Goal: Task Accomplishment & Management: Manage account settings

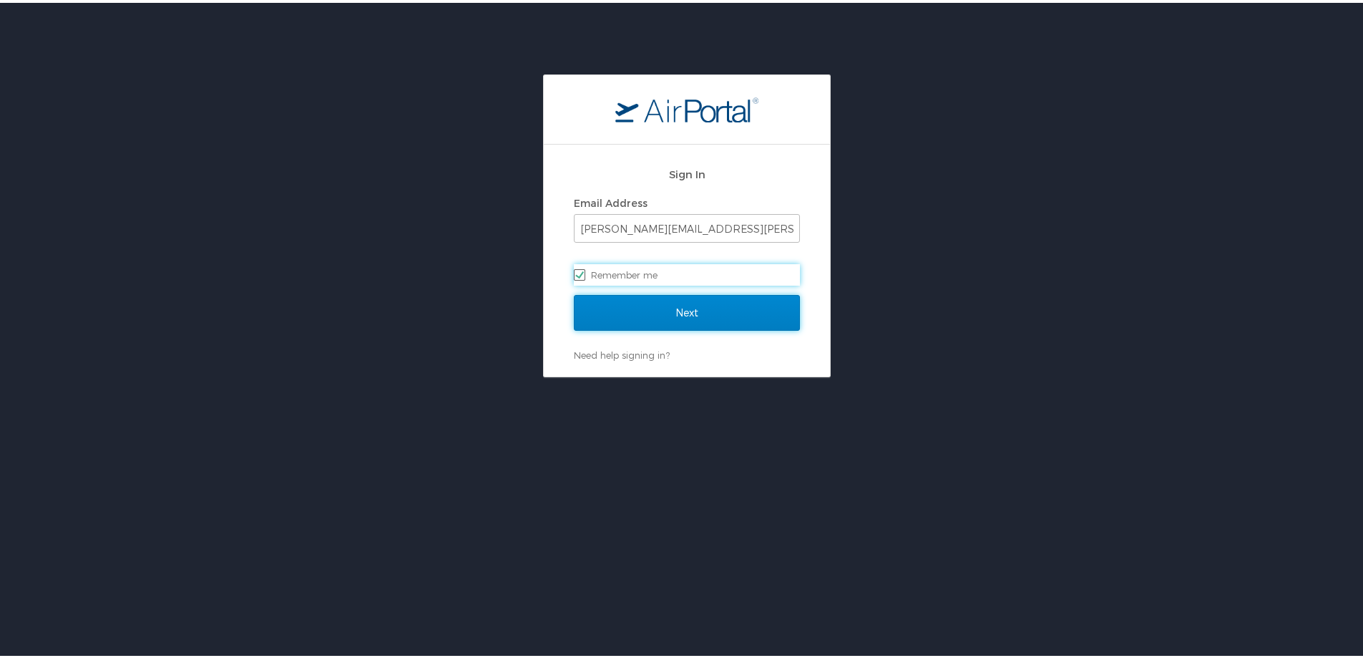
click at [617, 321] on input "Next" at bounding box center [687, 310] width 226 height 36
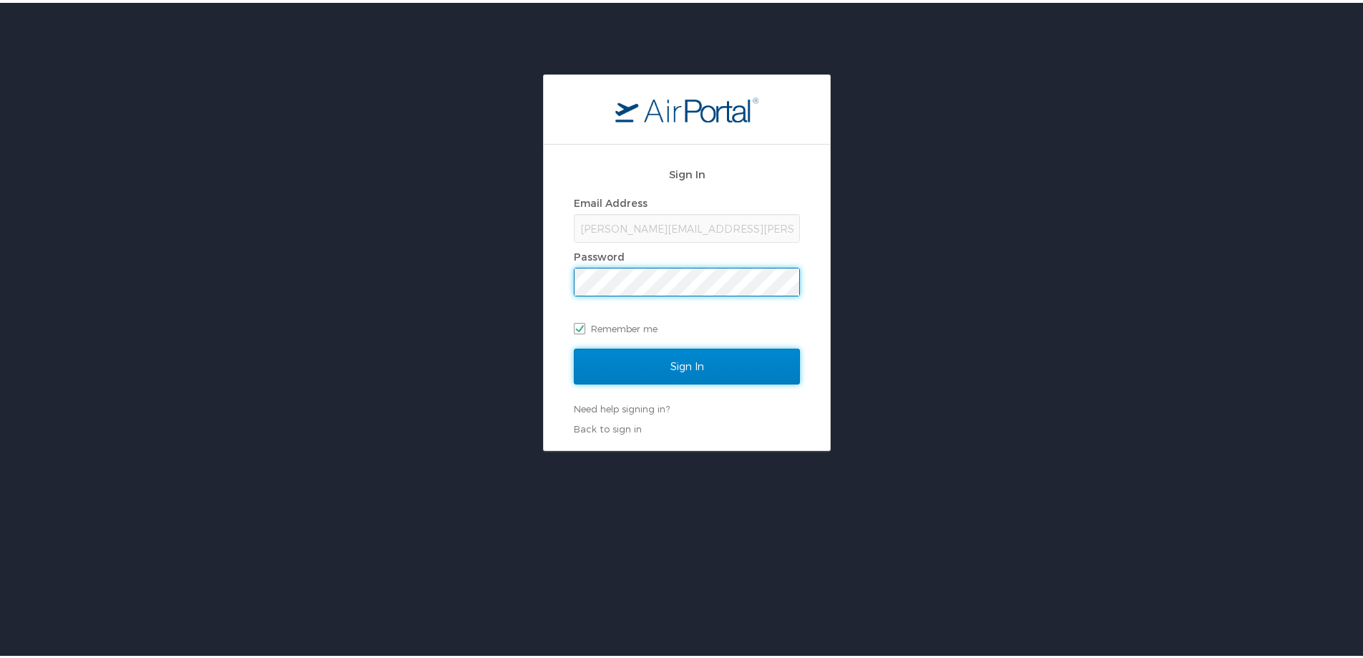
click at [641, 365] on input "Sign In" at bounding box center [687, 364] width 226 height 36
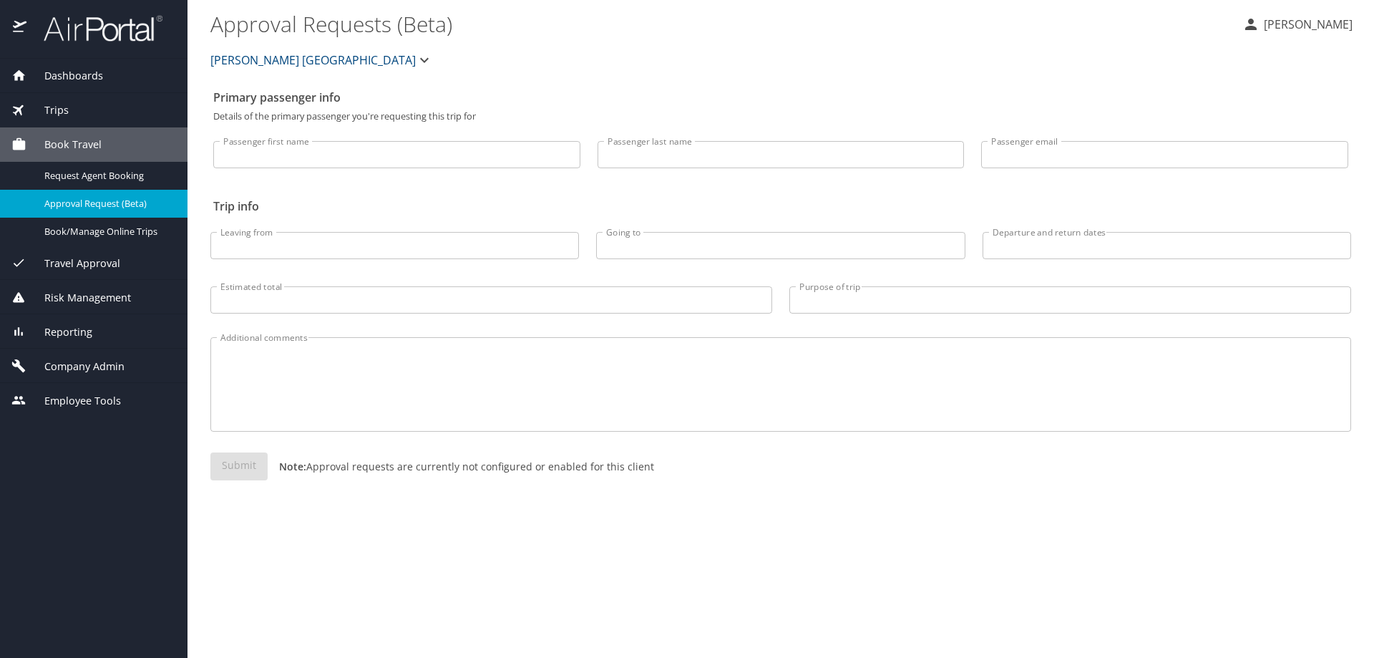
click at [67, 372] on span "Company Admin" at bounding box center [75, 366] width 98 height 16
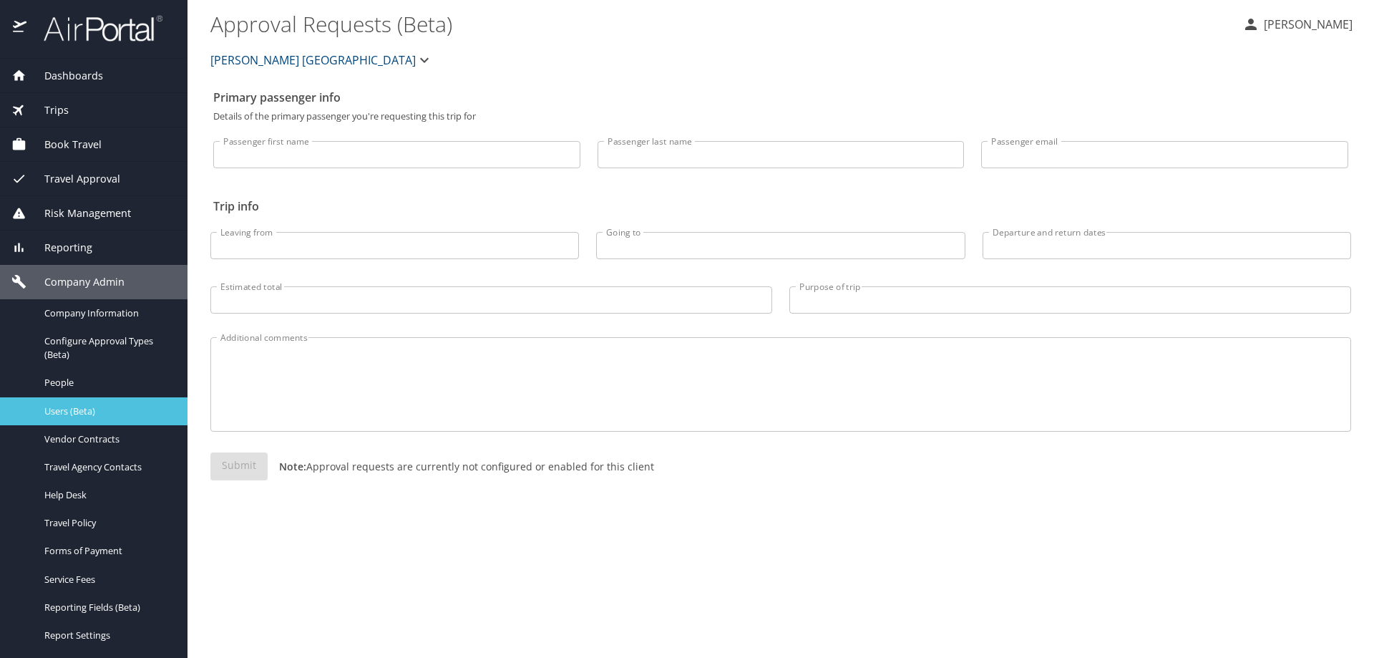
click at [79, 412] on span "Users (Beta)" at bounding box center [107, 411] width 126 height 14
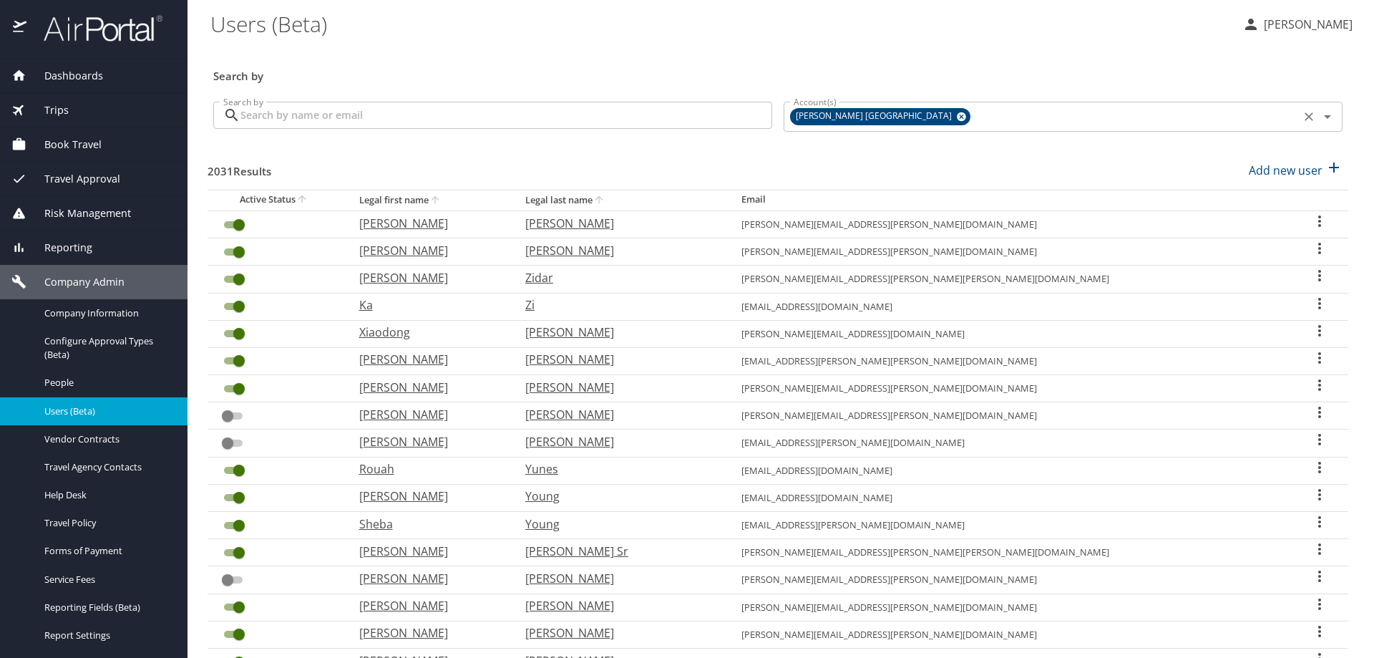
click at [957, 115] on icon at bounding box center [961, 116] width 9 height 9
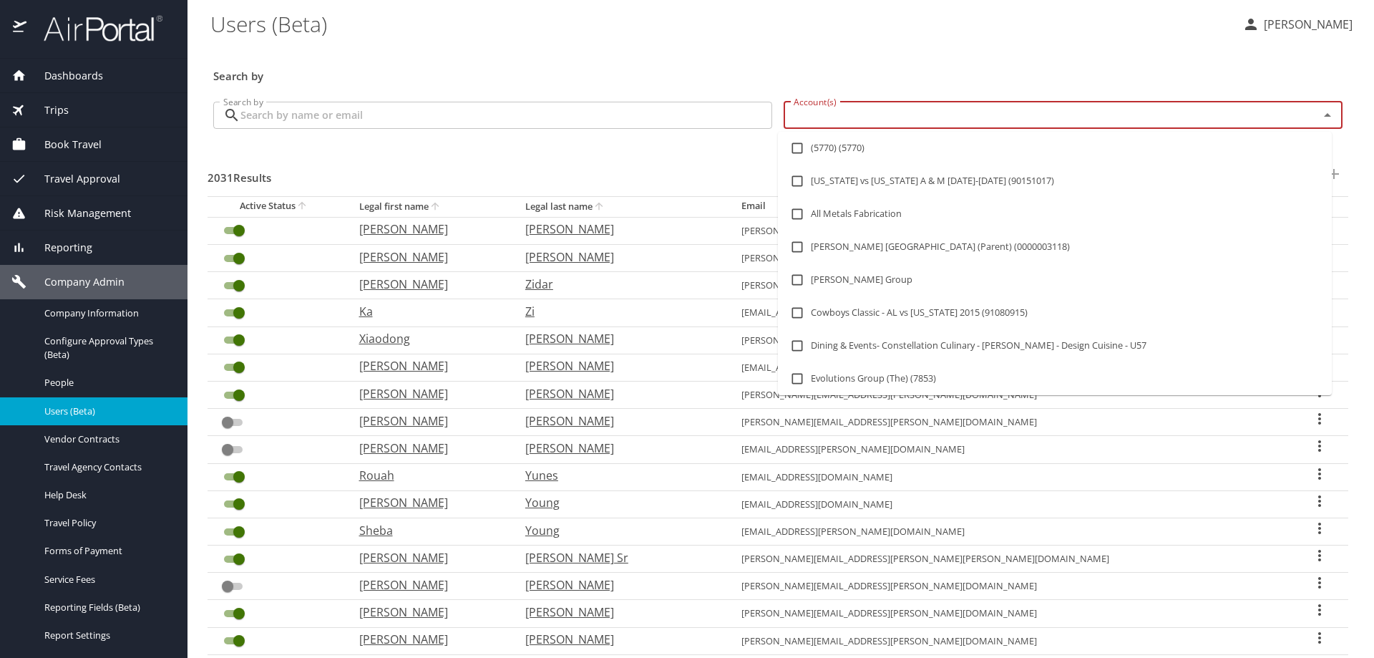
click at [833, 120] on input "Account(s)" at bounding box center [1042, 115] width 508 height 19
type input "moba"
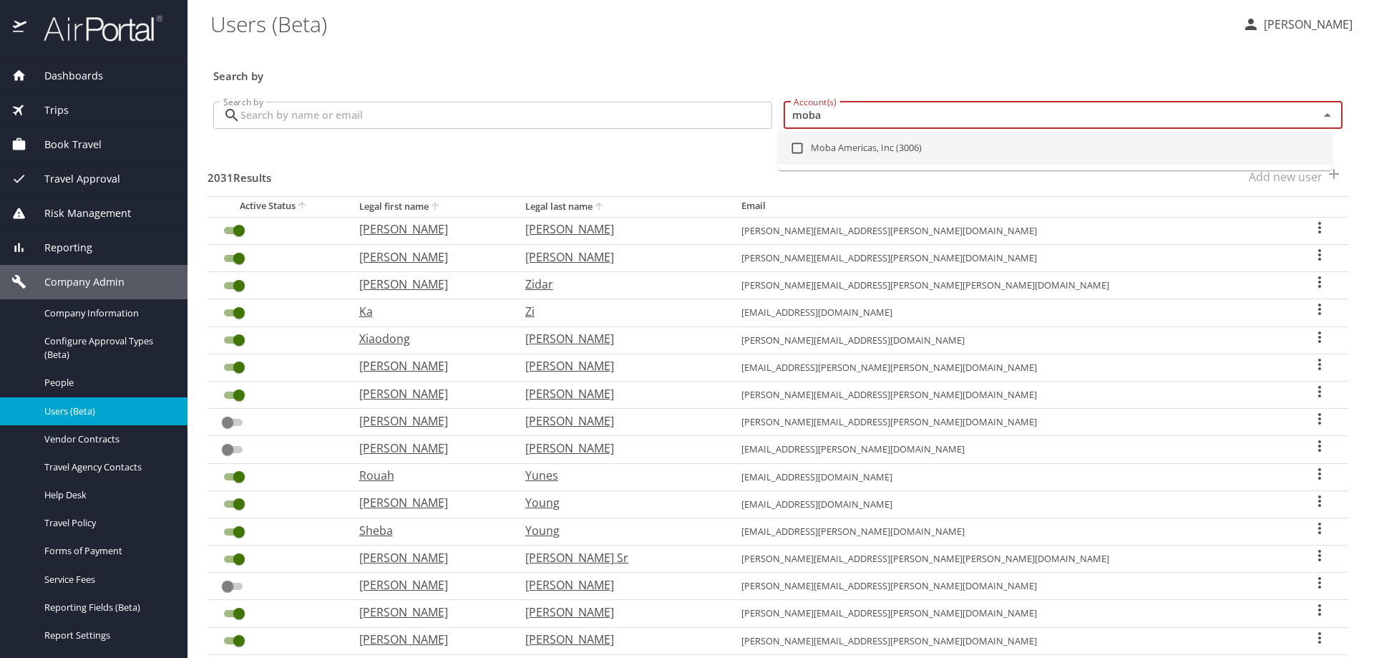
click at [794, 148] on input "checkbox" at bounding box center [796, 148] width 27 height 27
checkbox input "true"
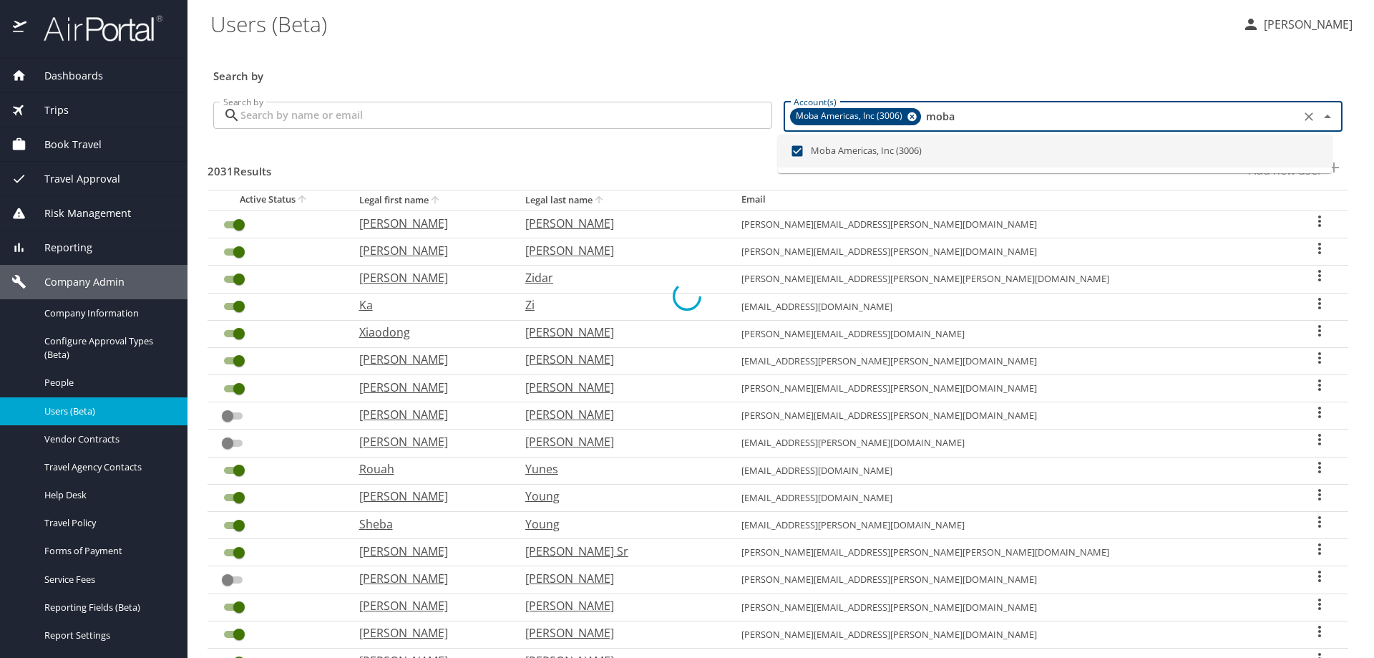
checkbox input "false"
checkbox input "true"
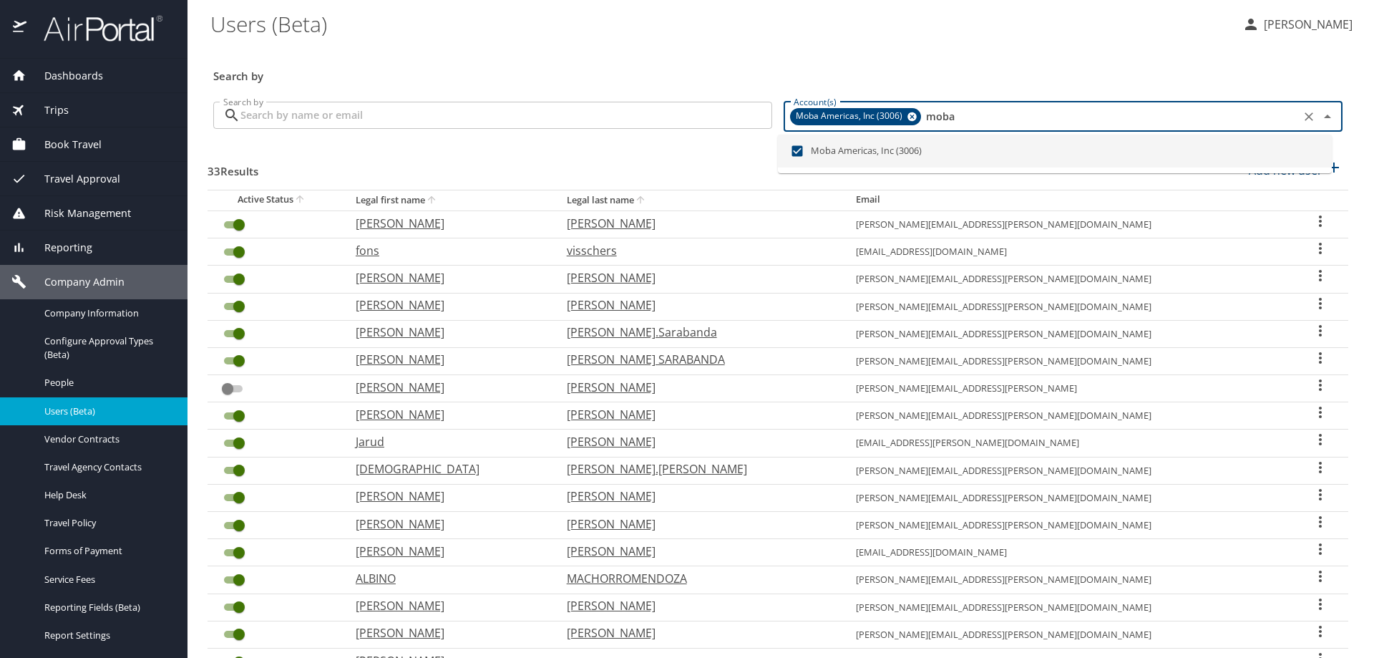
type input "moba"
click at [382, 114] on input "Search by" at bounding box center [506, 115] width 532 height 27
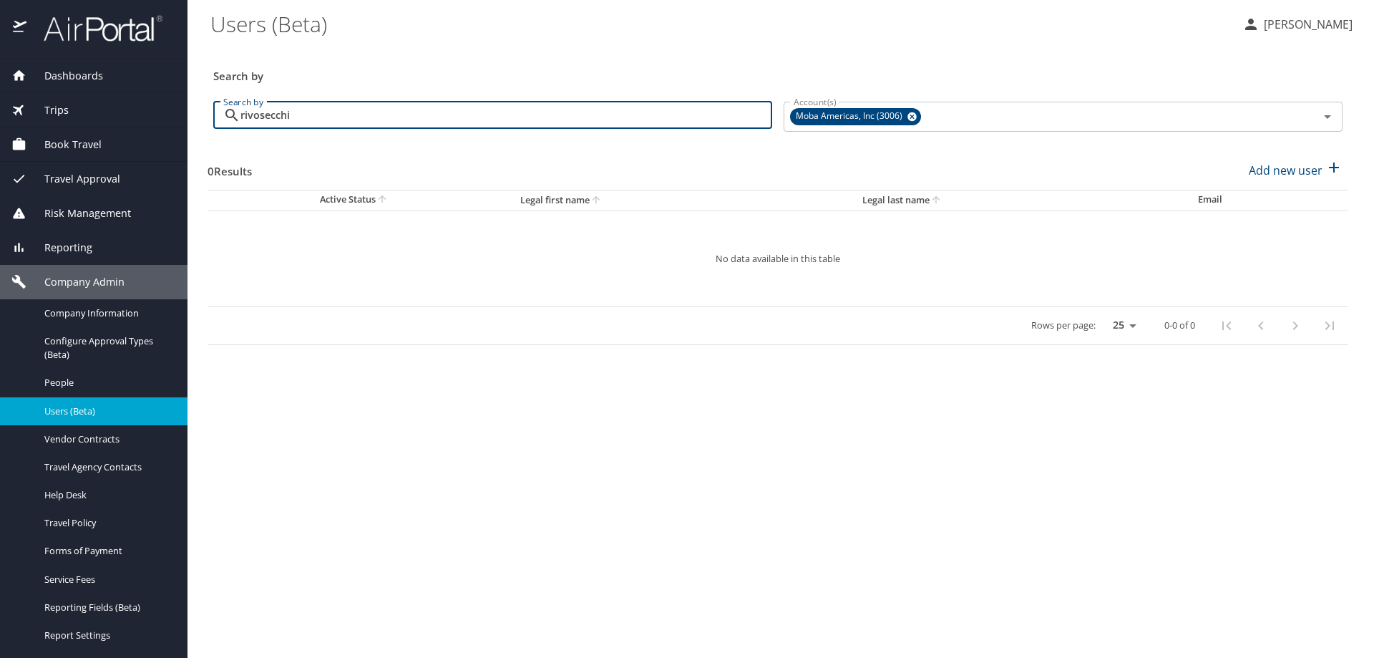
click at [315, 115] on input "rivosecchi" at bounding box center [506, 115] width 532 height 27
drag, startPoint x: 411, startPoint y: 119, endPoint x: 72, endPoint y: 114, distance: 339.9
click at [72, 114] on div "Dashboards AirPortal 360™ Manager AirPortal 360™ Agent My Travel Dashboard Trip…" at bounding box center [687, 329] width 1374 height 658
type input "a"
type input "r"
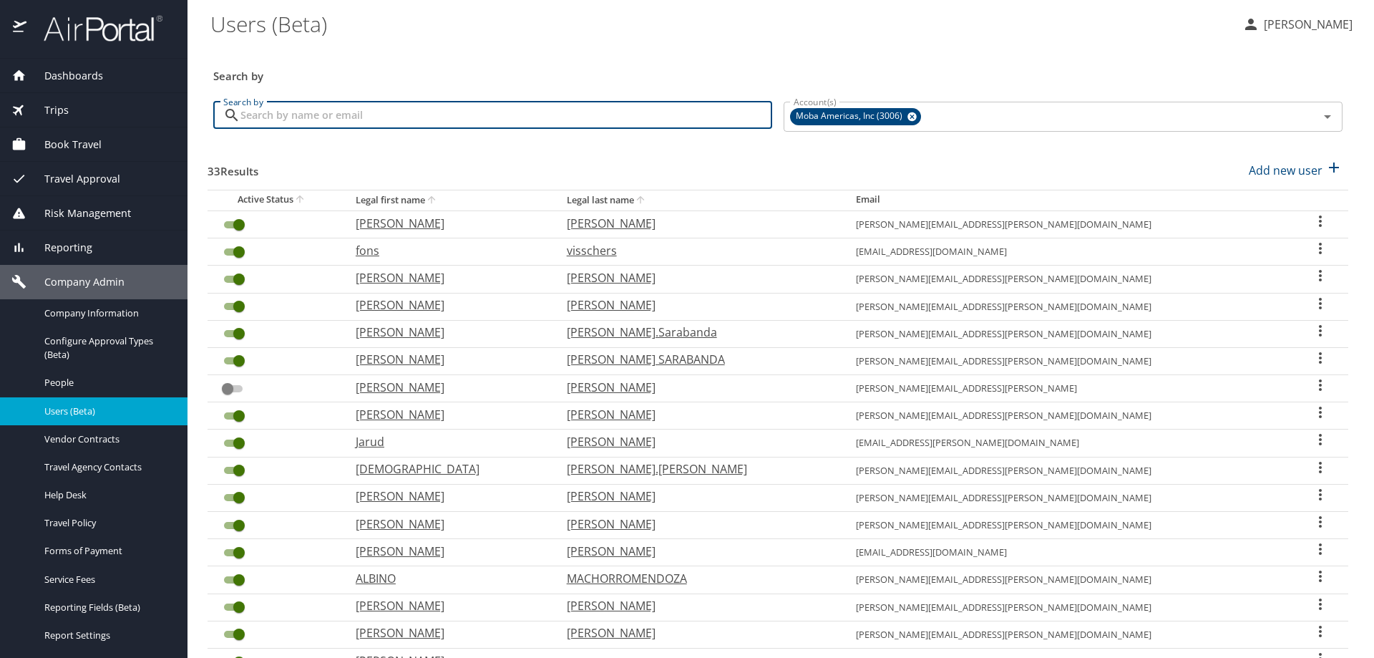
click at [78, 69] on span "Dashboards" at bounding box center [64, 76] width 77 height 16
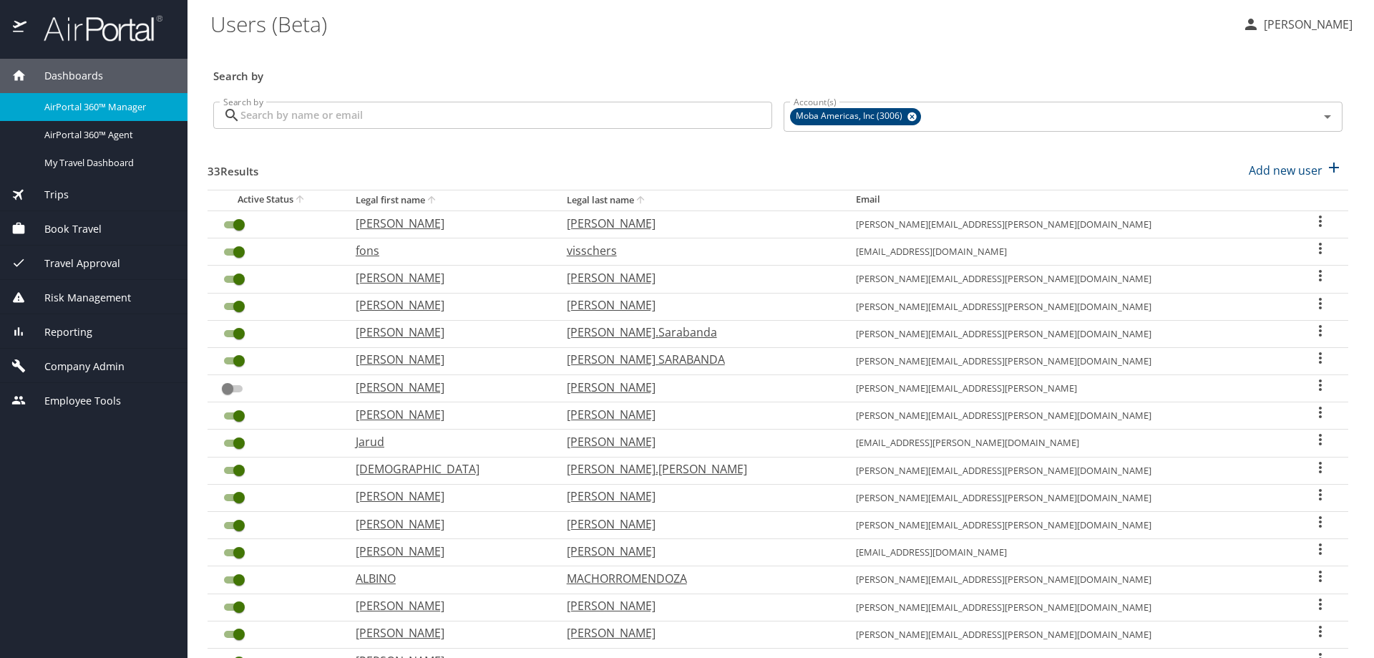
click at [81, 112] on span "AirPortal 360™ Manager" at bounding box center [107, 107] width 126 height 14
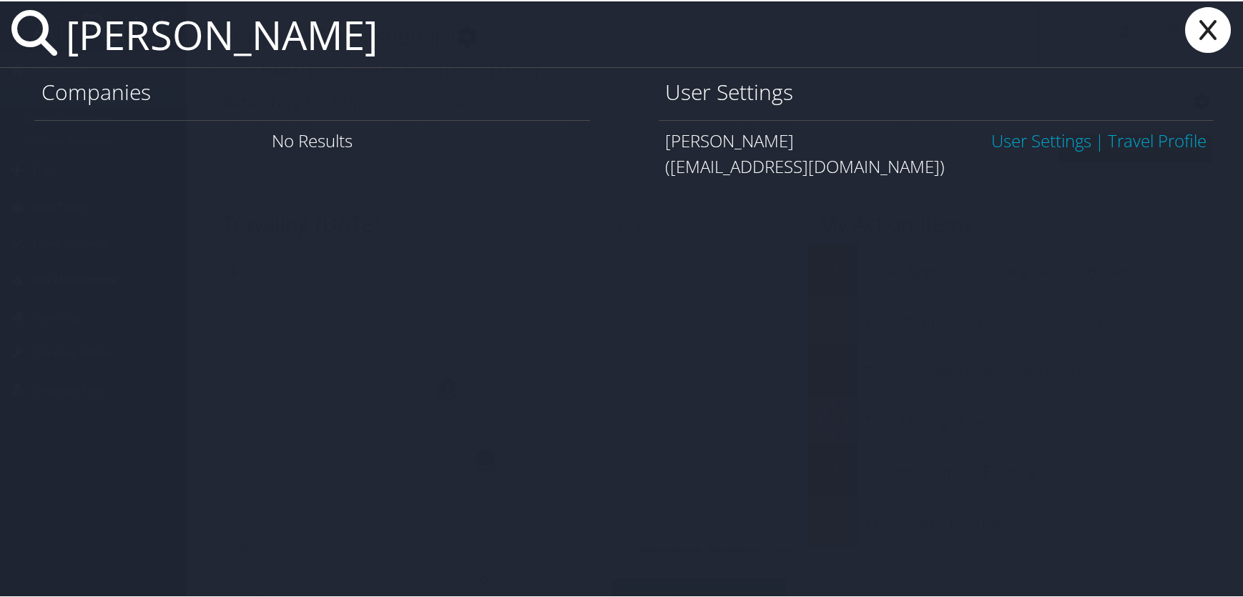
type input "alessio rivosec"
click at [992, 141] on link "User Settings" at bounding box center [1042, 139] width 100 height 24
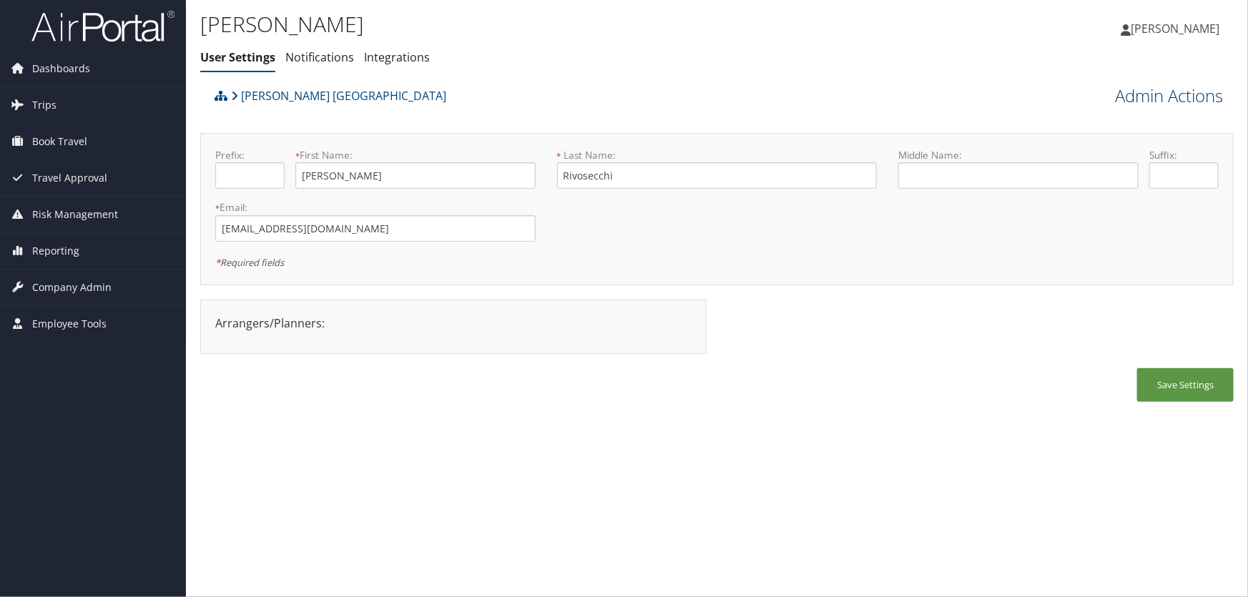
click at [1146, 105] on link "Admin Actions" at bounding box center [1169, 96] width 108 height 24
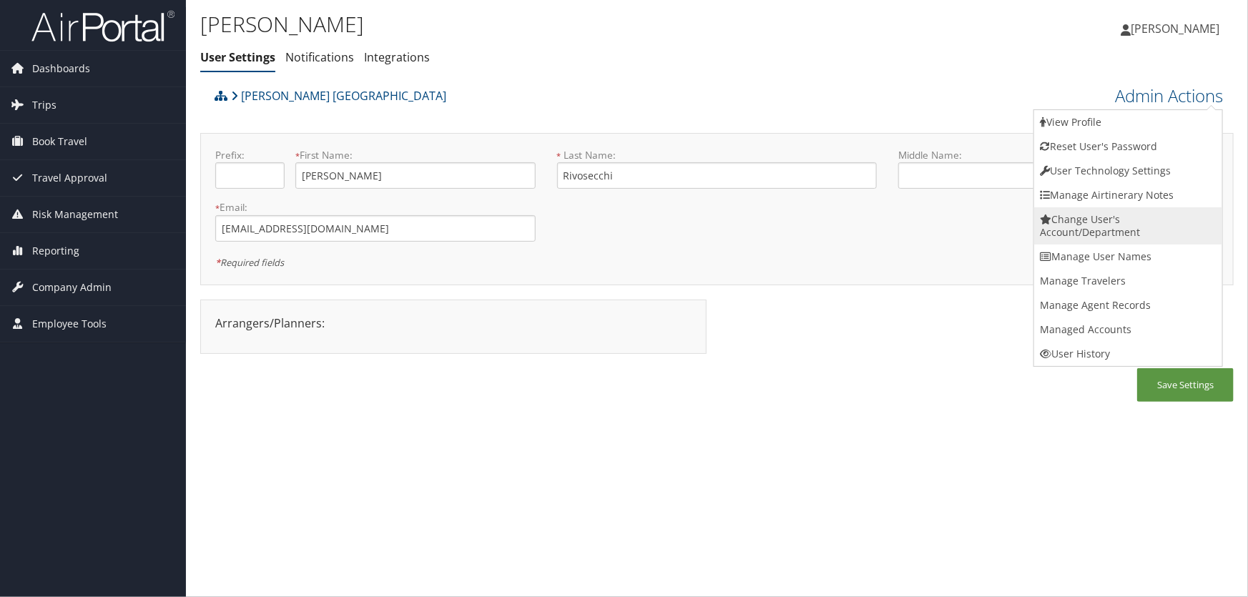
click at [1088, 227] on link "Change User's Account/Department" at bounding box center [1129, 225] width 188 height 37
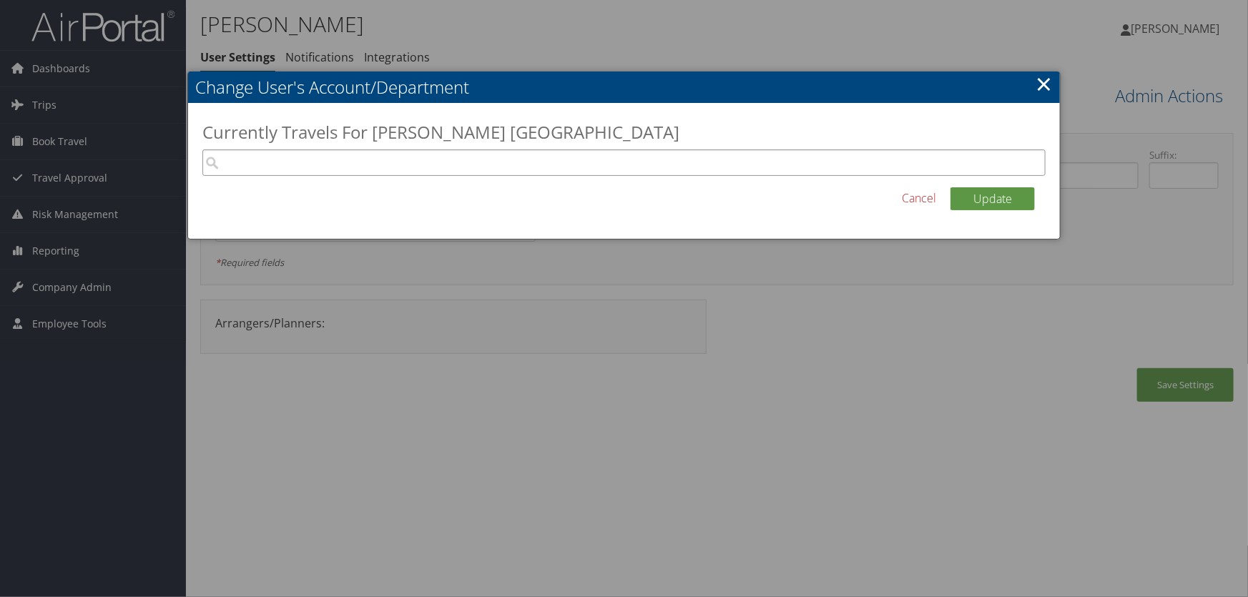
click at [419, 166] on input "search" at bounding box center [624, 163] width 844 height 26
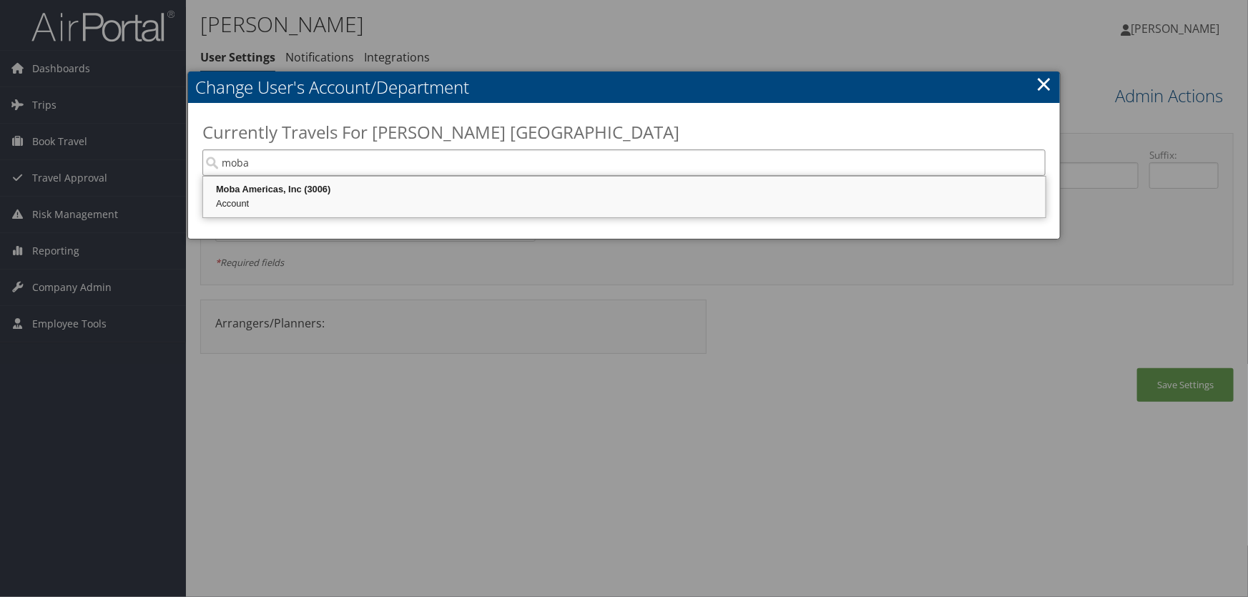
drag, startPoint x: 267, startPoint y: 180, endPoint x: 264, endPoint y: 189, distance: 9.7
click at [265, 184] on div "Moba Americas, Inc (3006) Account" at bounding box center [624, 197] width 839 height 36
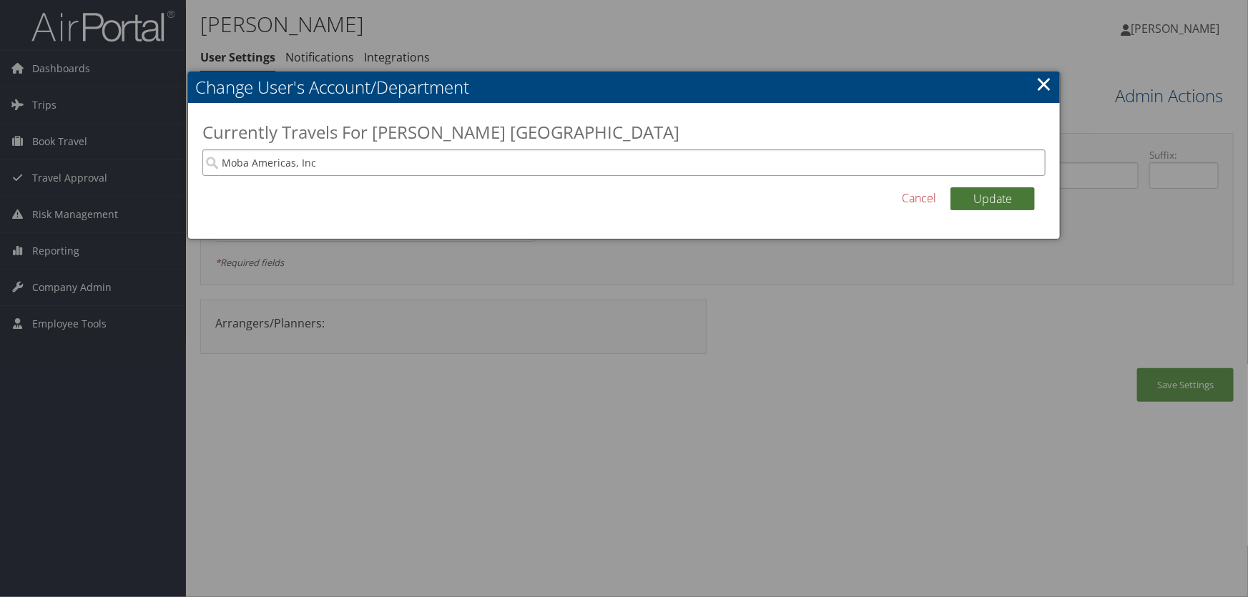
type input "Moba Americas, Inc"
click at [971, 198] on button "Update" at bounding box center [993, 198] width 84 height 23
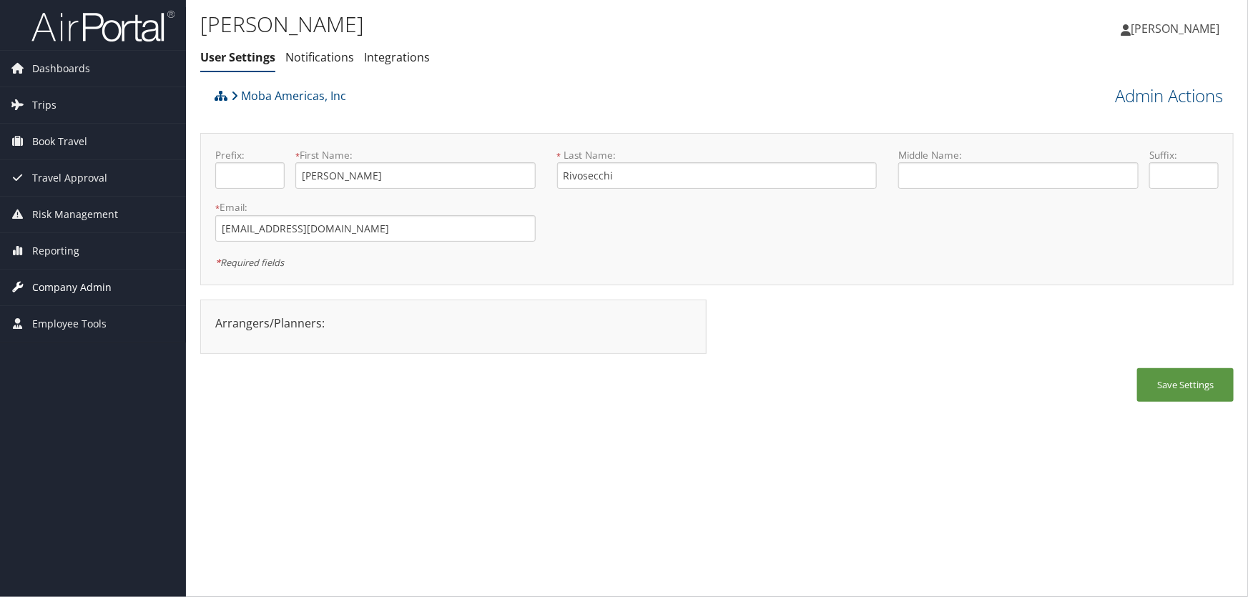
click at [46, 289] on span "Company Admin" at bounding box center [71, 288] width 79 height 36
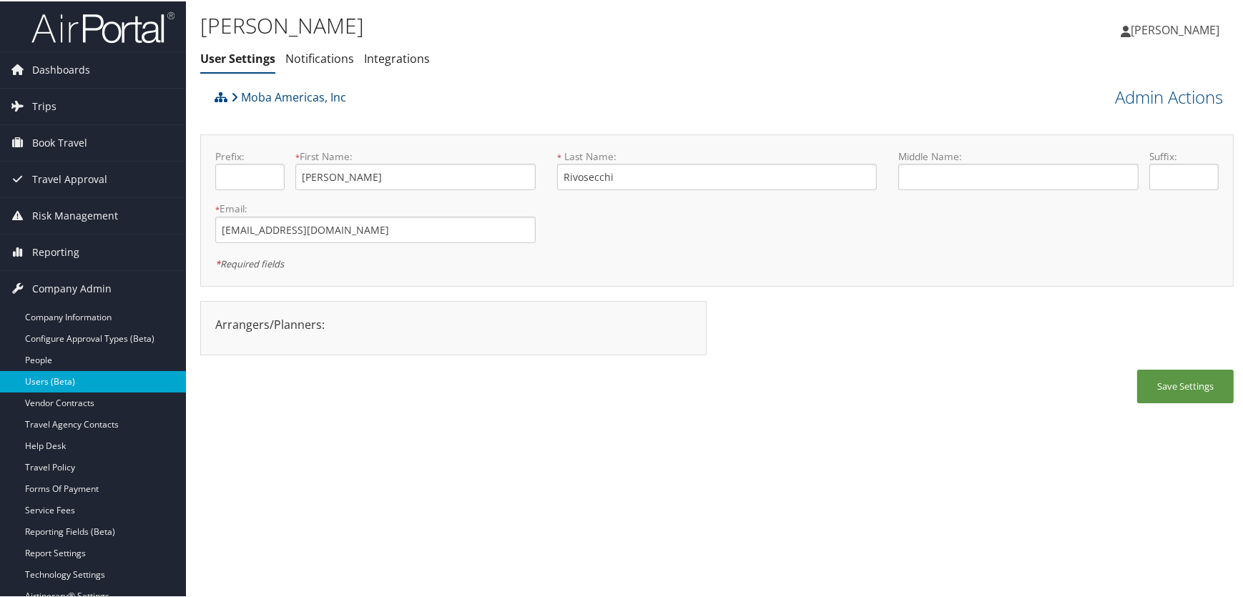
click at [54, 375] on link "Users (Beta)" at bounding box center [93, 380] width 186 height 21
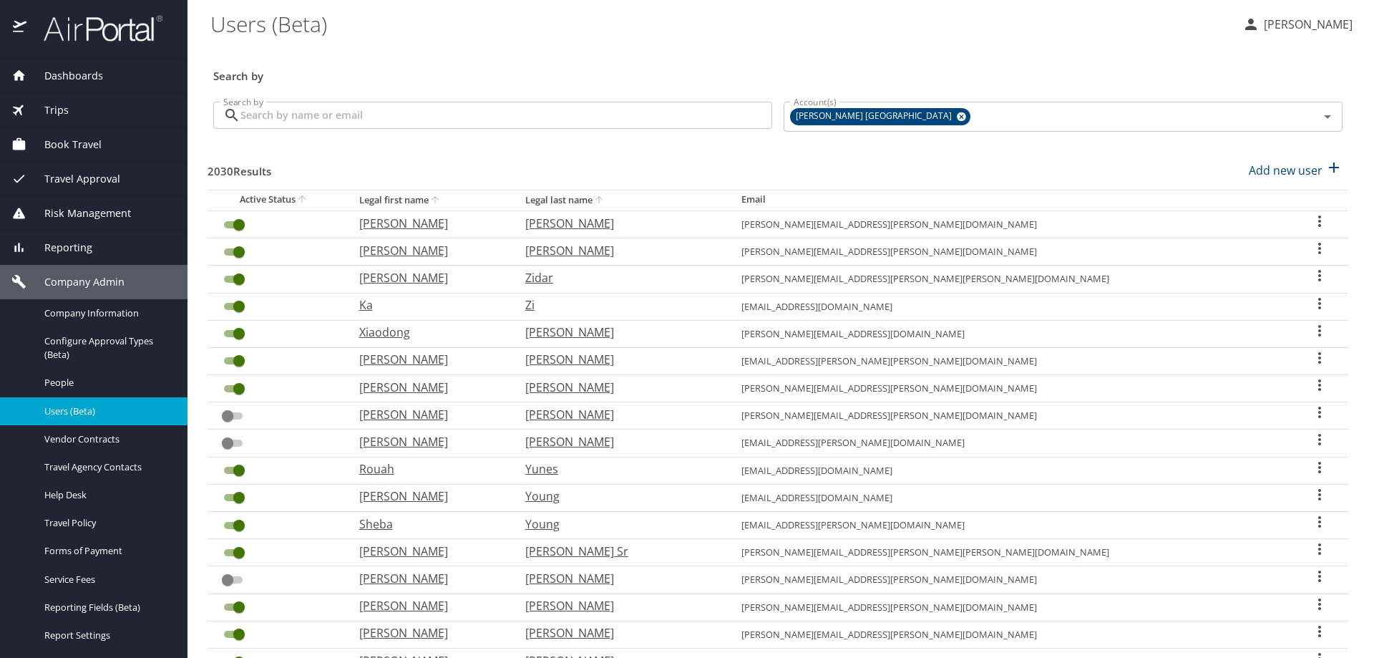
click at [265, 125] on input "Search by" at bounding box center [506, 115] width 532 height 27
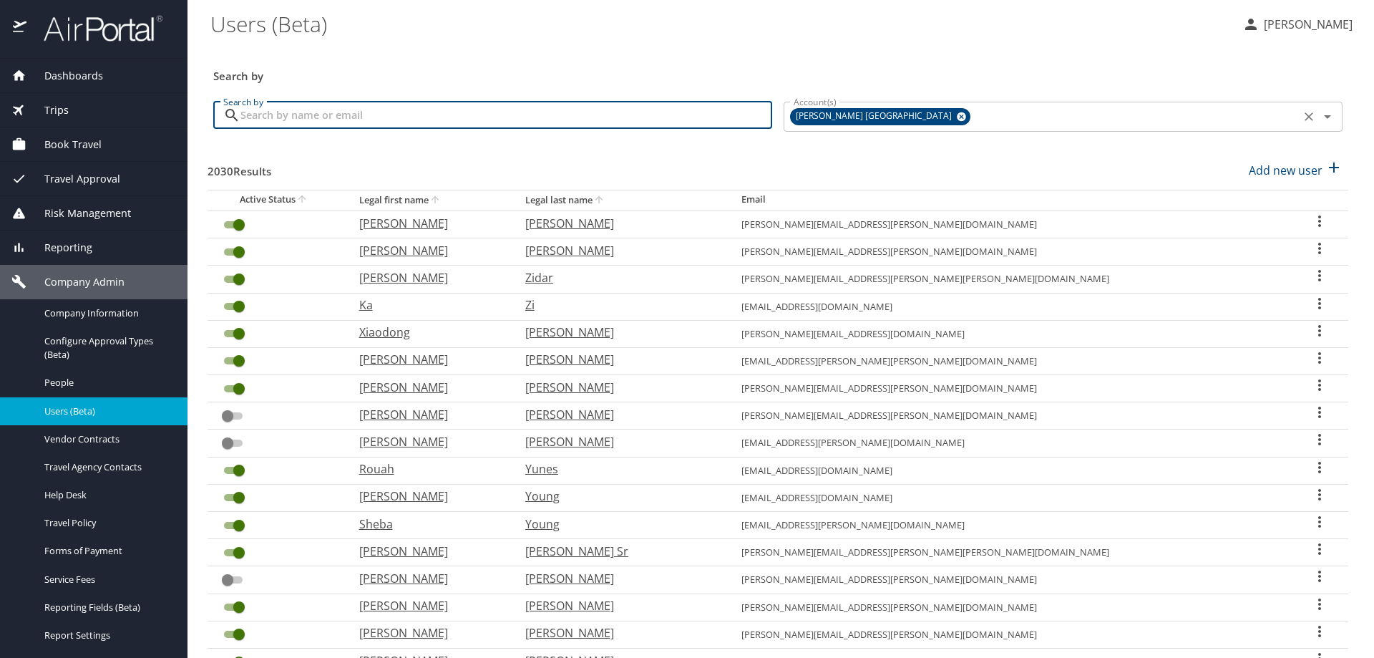
click at [956, 117] on icon at bounding box center [961, 117] width 11 height 16
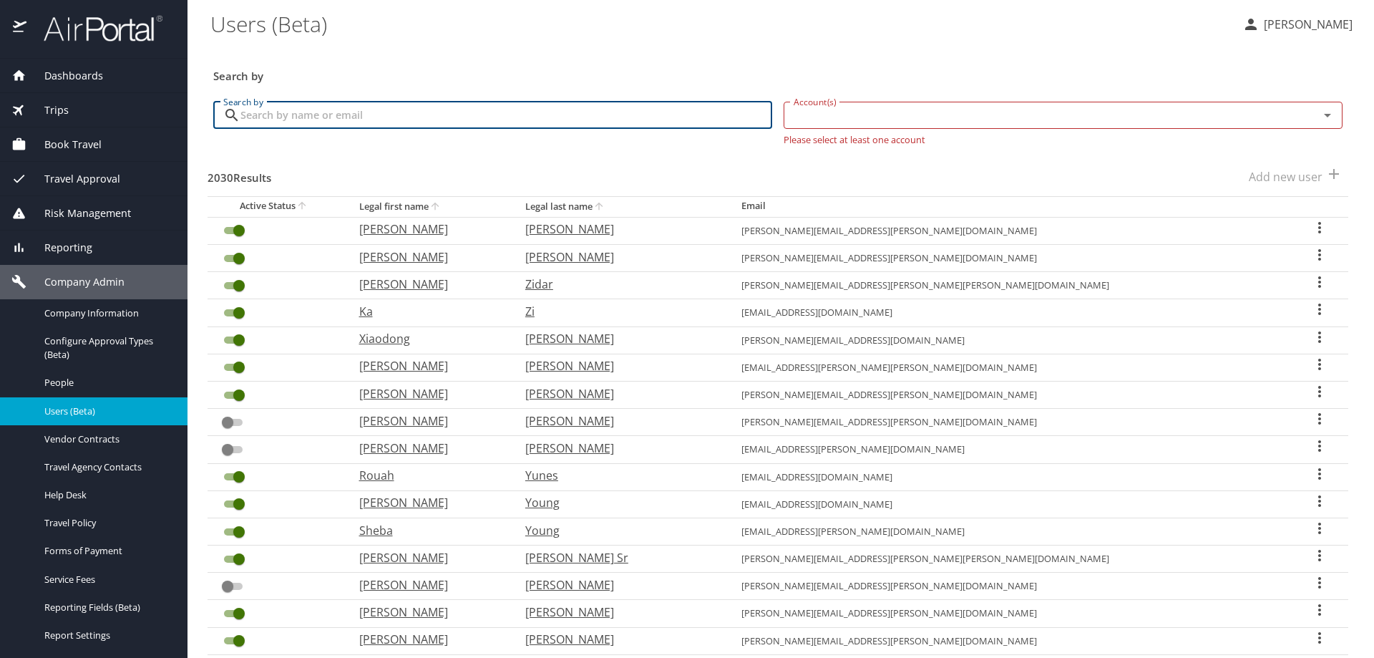
click at [849, 122] on input "Account(s)" at bounding box center [1042, 115] width 508 height 19
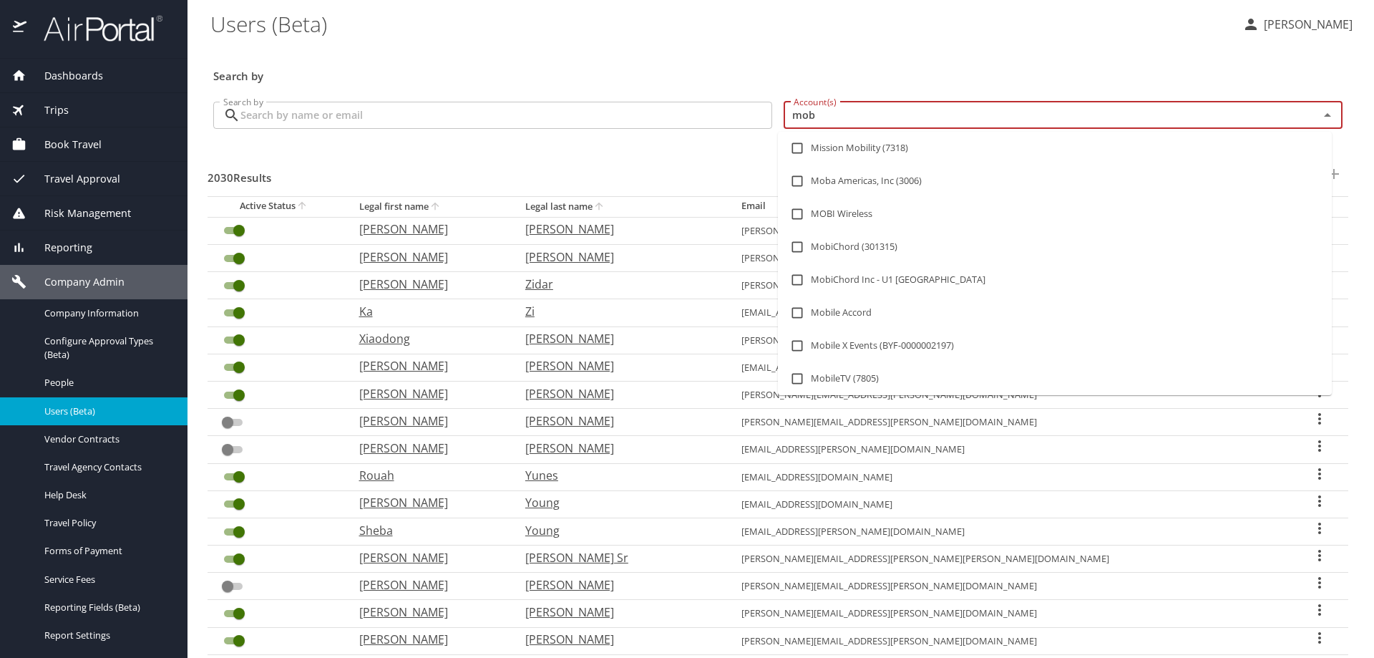
type input "moba"
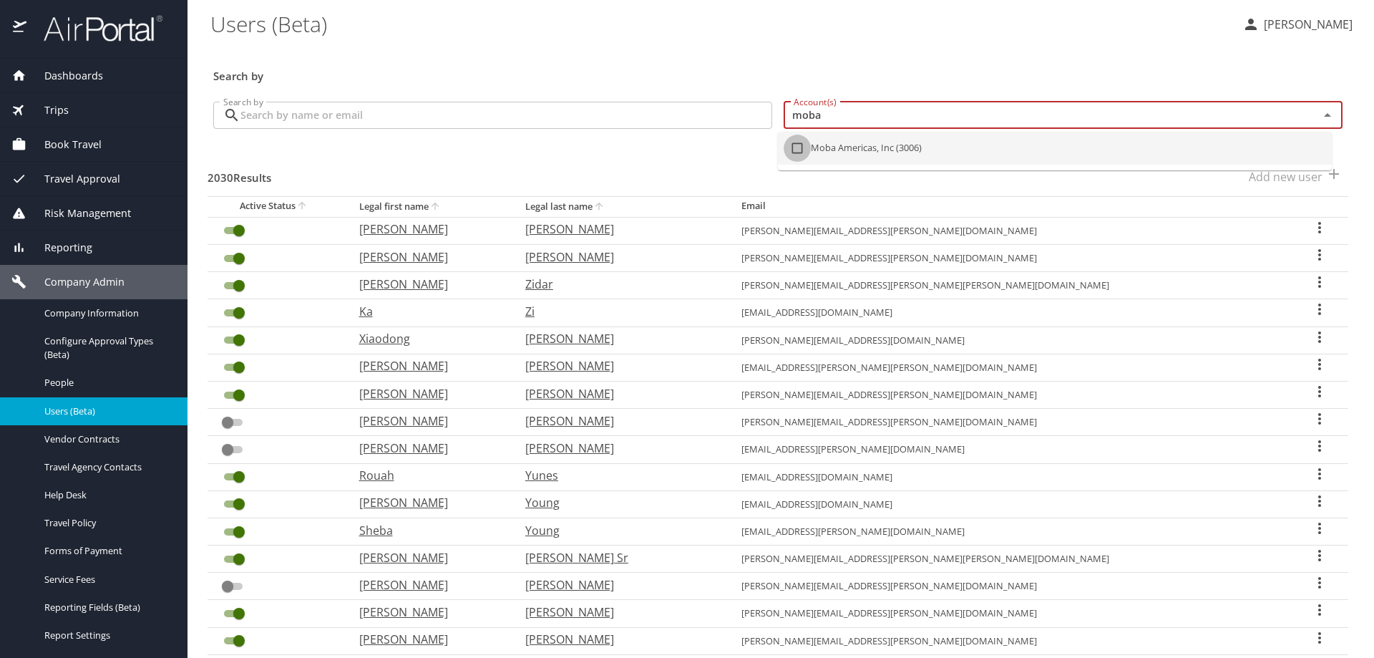
click at [794, 149] on input "checkbox" at bounding box center [796, 148] width 27 height 27
checkbox input "true"
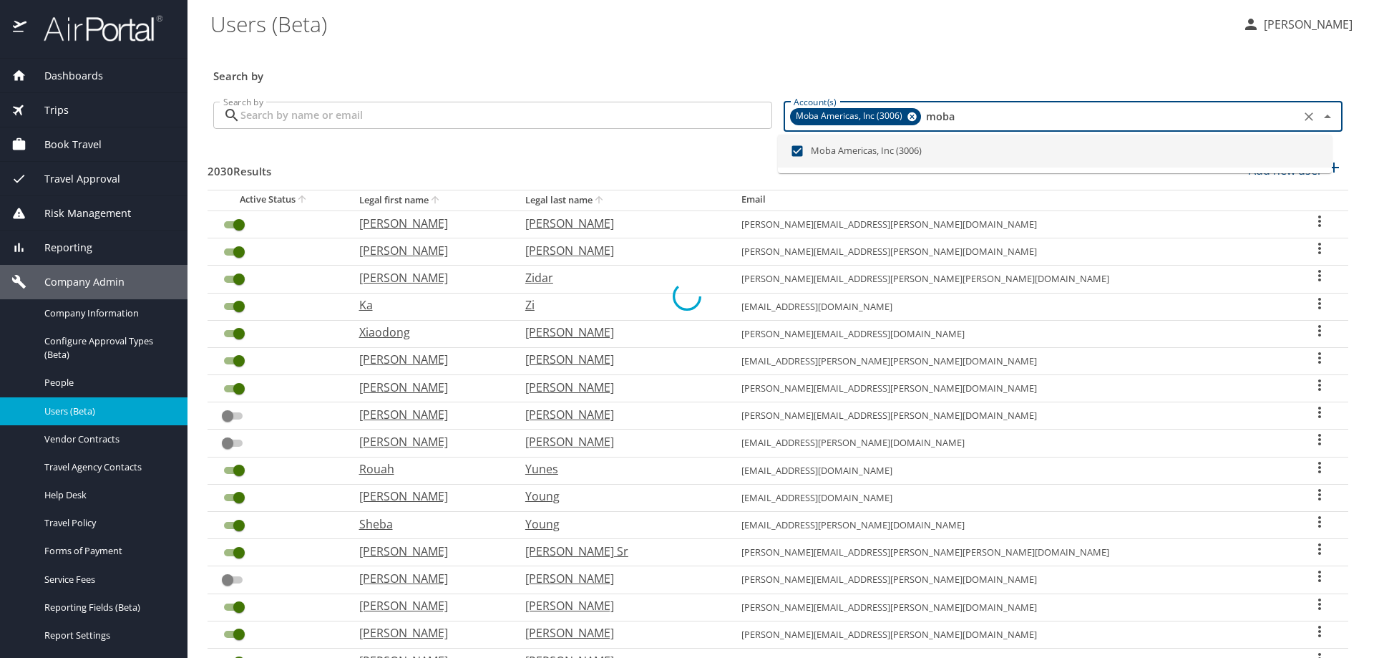
checkbox input "false"
checkbox input "true"
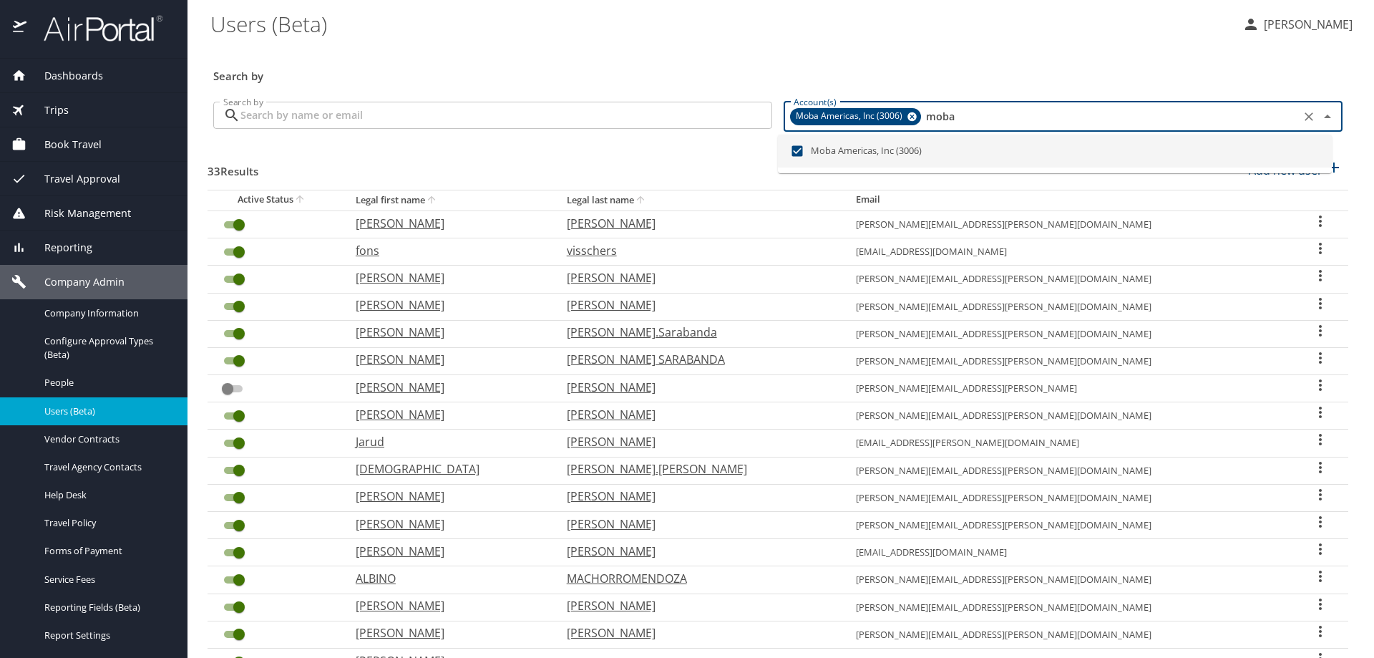
type input "moba"
click at [277, 116] on input "Search by" at bounding box center [506, 115] width 532 height 27
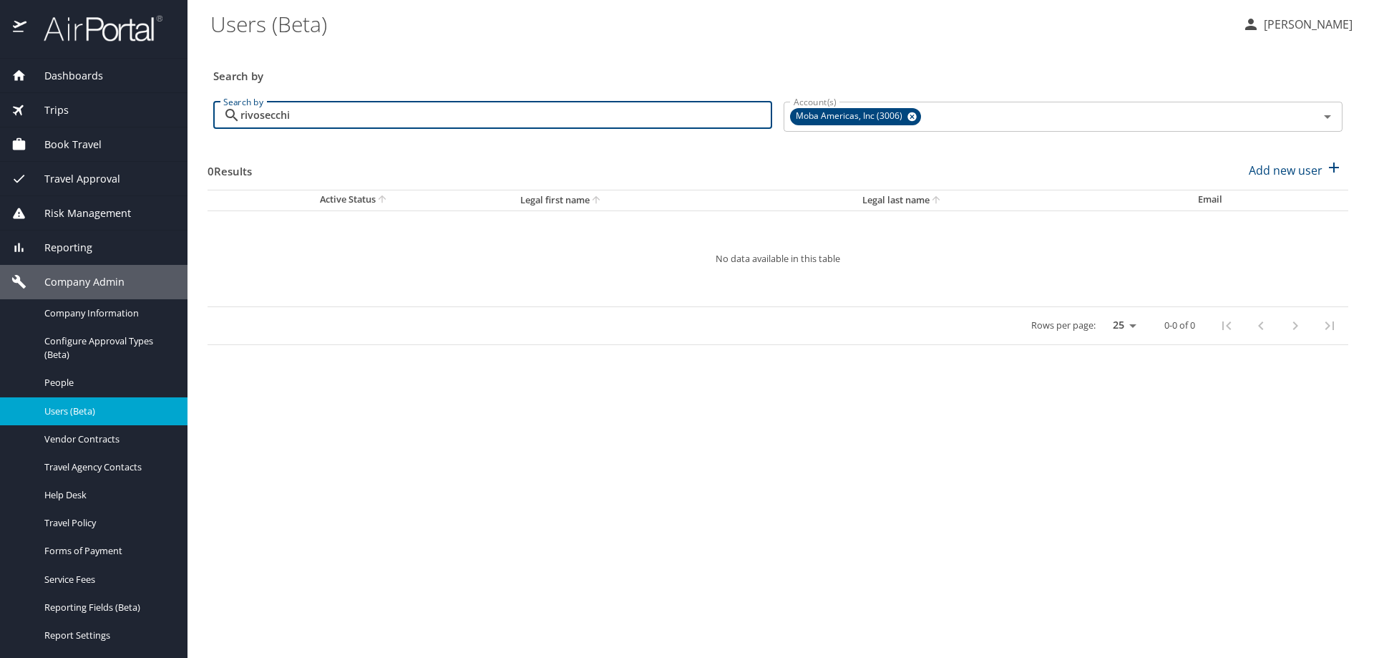
type input "rivosecchi"
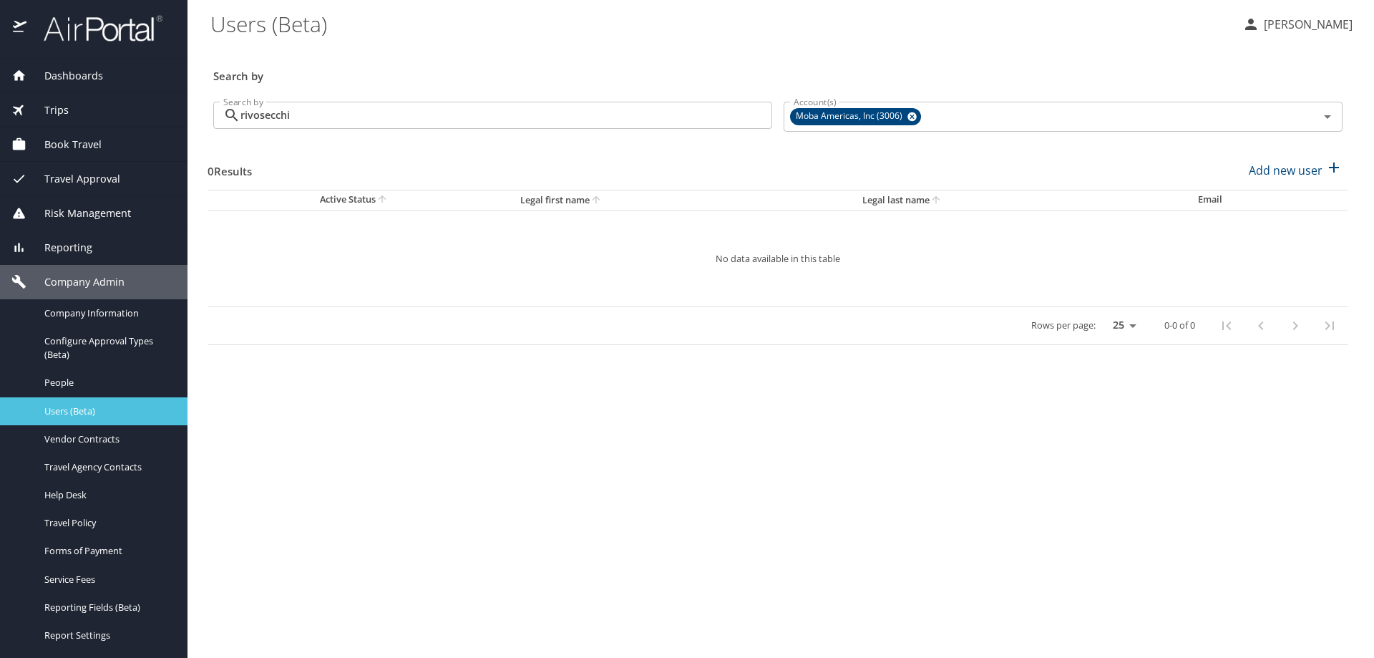
click at [67, 415] on span "Users (Beta)" at bounding box center [107, 411] width 126 height 14
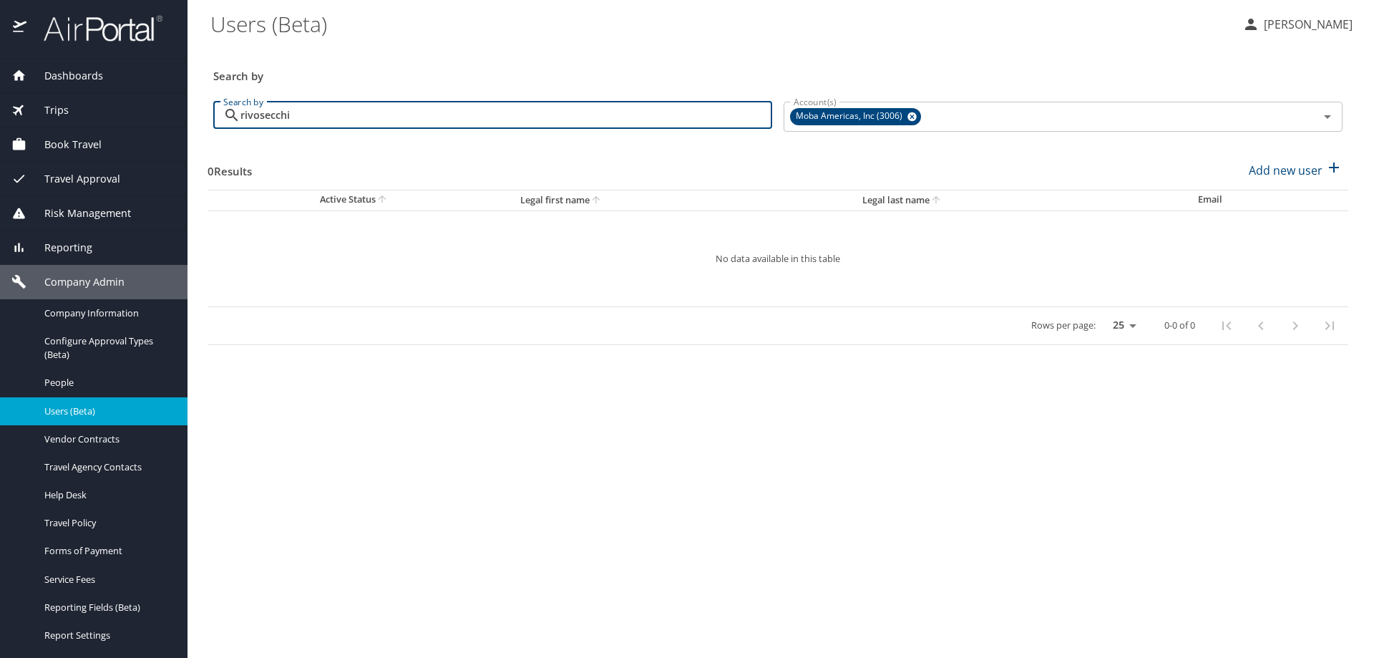
click at [364, 117] on input "rivosecchi" at bounding box center [506, 115] width 532 height 27
